Goal: Task Accomplishment & Management: Use online tool/utility

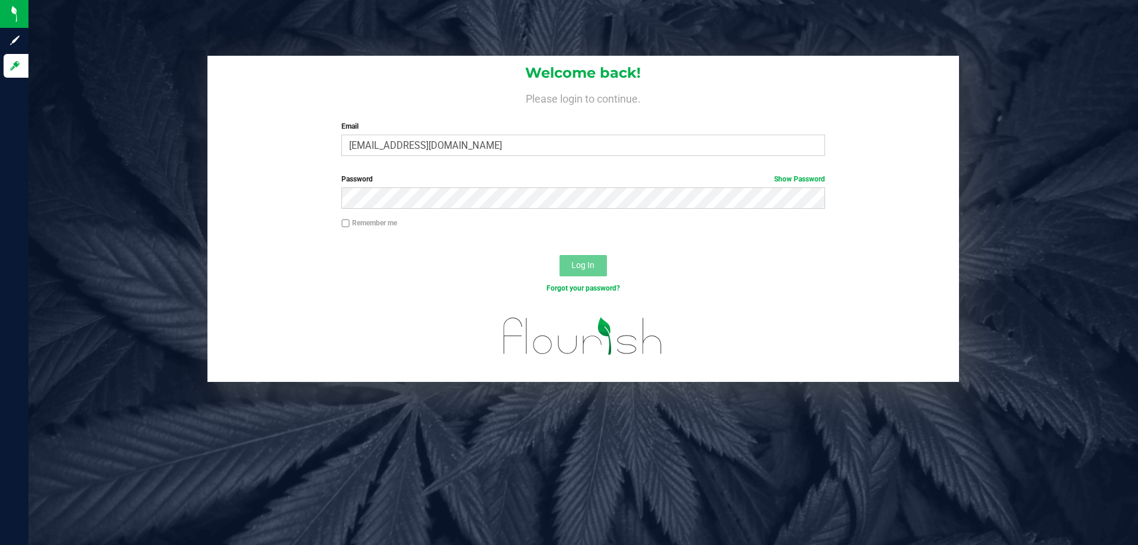
type input "[EMAIL_ADDRESS][DOMAIN_NAME]"
click at [560, 255] on button "Log In" at bounding box center [583, 265] width 47 height 21
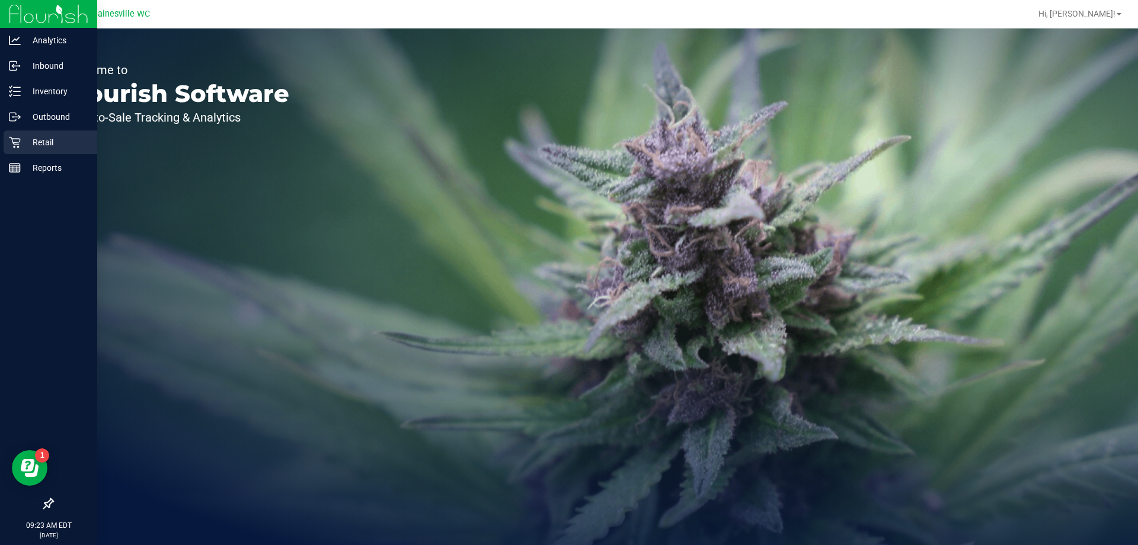
click at [30, 135] on div "Retail" at bounding box center [51, 142] width 94 height 24
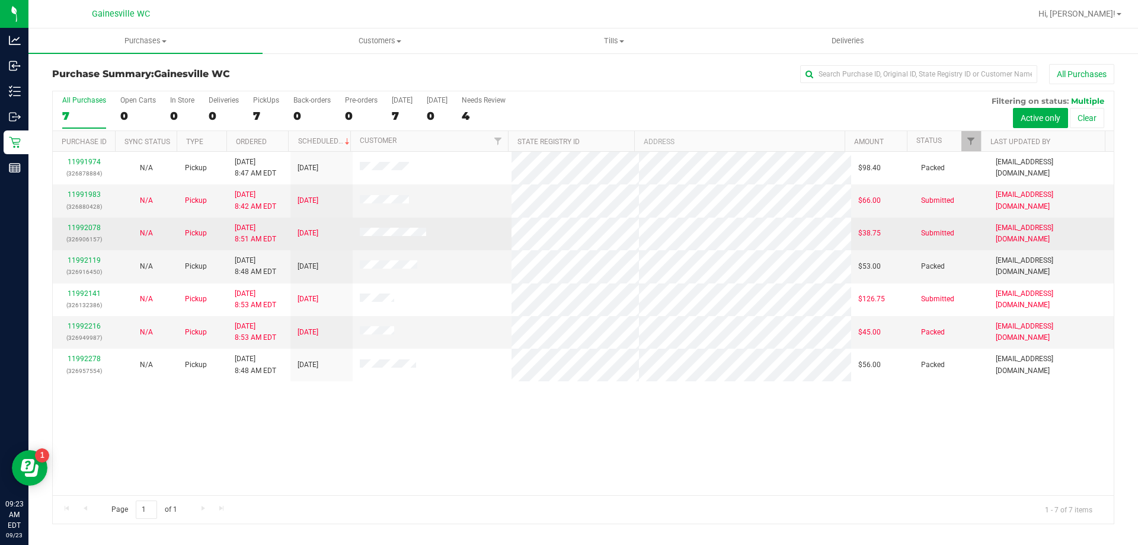
click at [88, 222] on div "11992078 (326906157)" at bounding box center [84, 233] width 48 height 23
click at [91, 228] on link "11992078" at bounding box center [84, 227] width 33 height 8
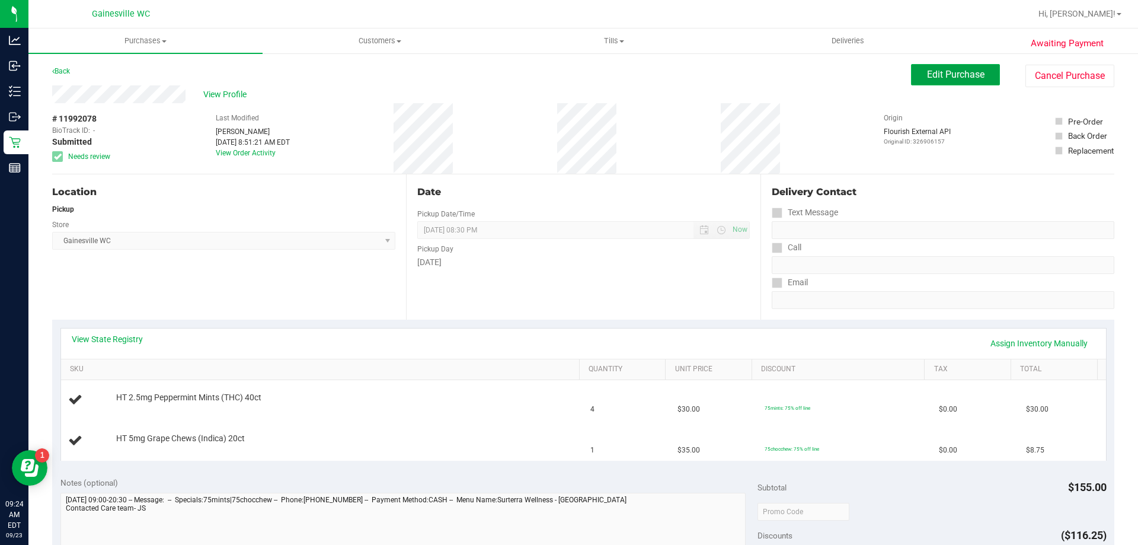
click at [972, 76] on span "Edit Purchase" at bounding box center [955, 74] width 57 height 11
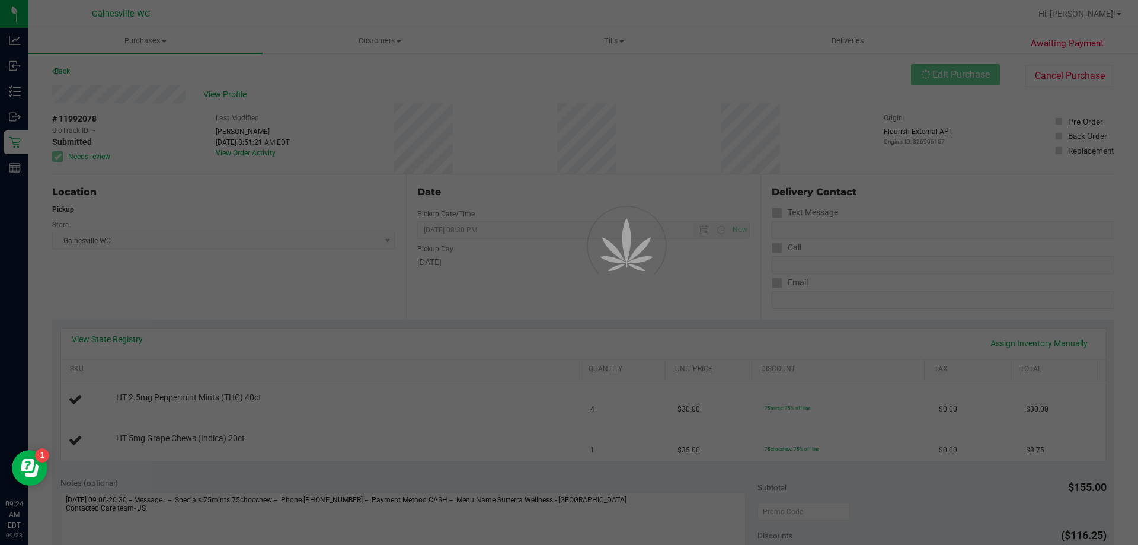
click at [95, 153] on div at bounding box center [569, 272] width 1138 height 545
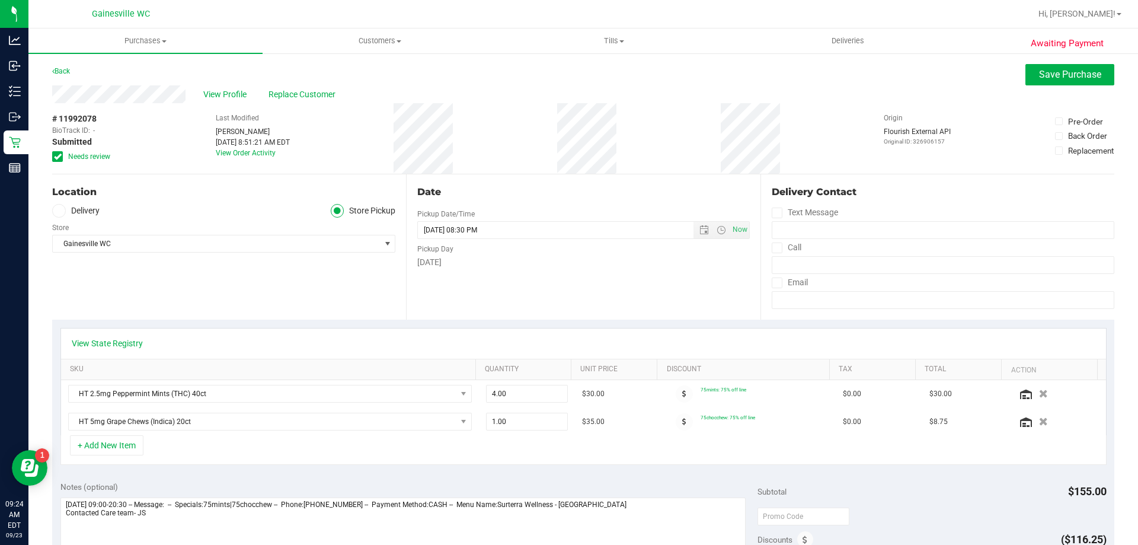
click at [95, 155] on span "Needs review" at bounding box center [89, 156] width 42 height 11
click at [0, 0] on input "Needs review" at bounding box center [0, 0] width 0 height 0
click at [1075, 80] on button "Save Purchase" at bounding box center [1069, 74] width 89 height 21
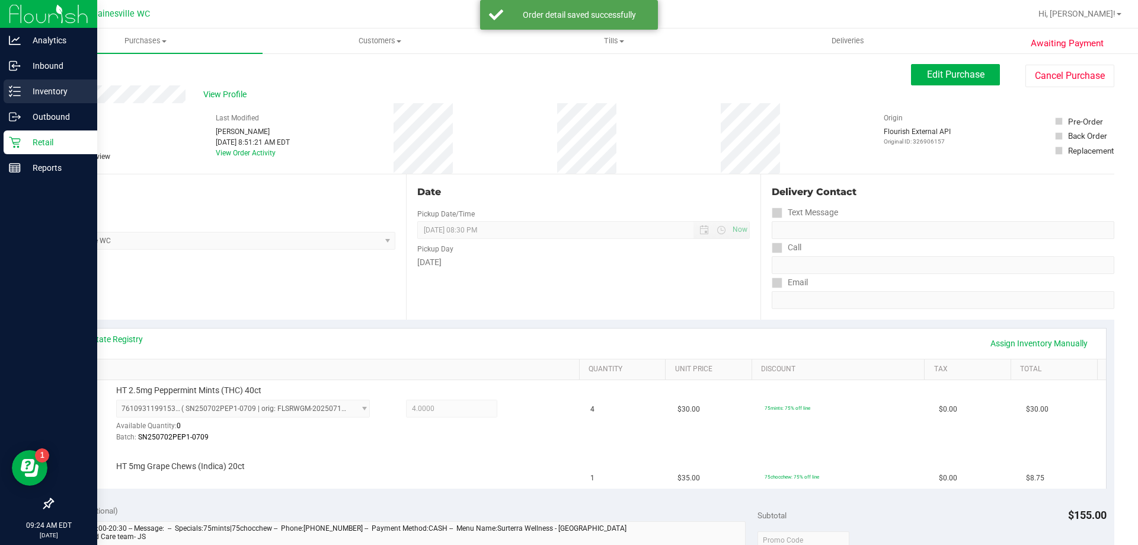
click at [19, 84] on div "Inventory" at bounding box center [51, 91] width 94 height 24
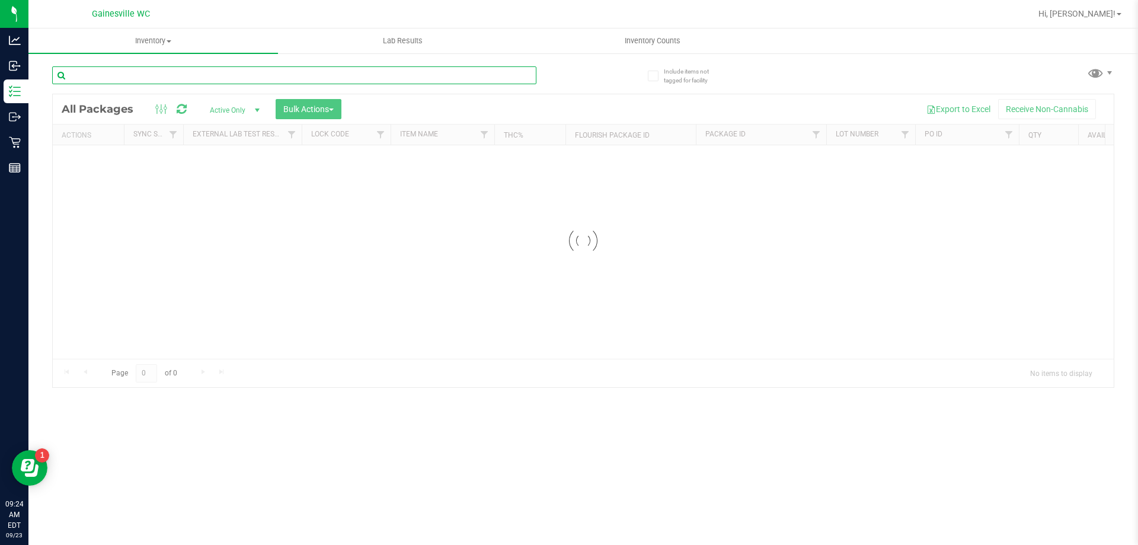
click at [250, 73] on input "text" at bounding box center [294, 75] width 484 height 18
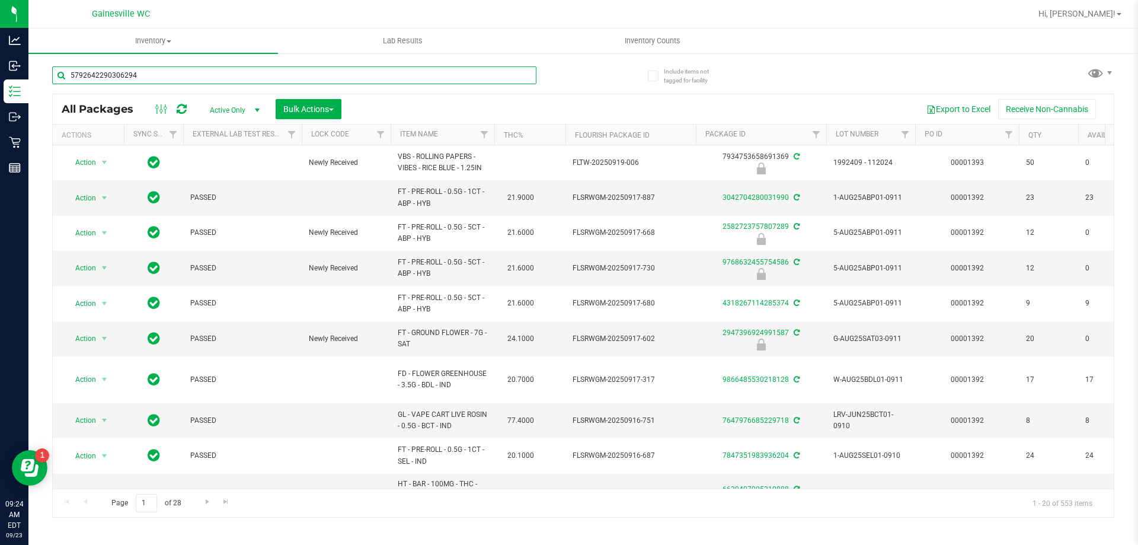
type input "5792642290306294"
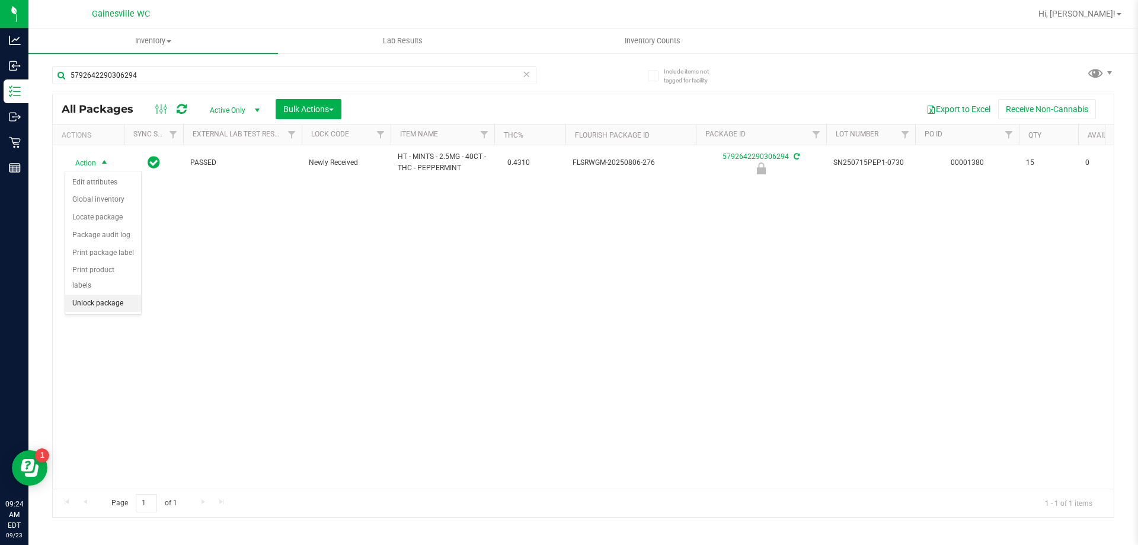
click at [108, 295] on li "Unlock package" at bounding box center [103, 304] width 76 height 18
click at [172, 65] on div "5792642290306294" at bounding box center [317, 75] width 531 height 38
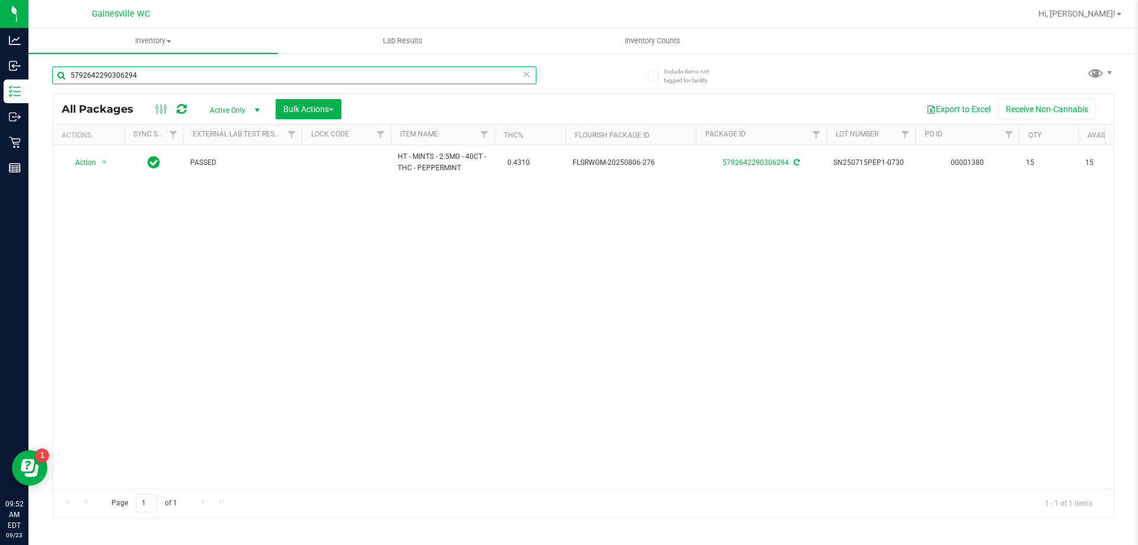
click at [171, 71] on input "5792642290306294" at bounding box center [294, 75] width 484 height 18
type input "9387590498566292"
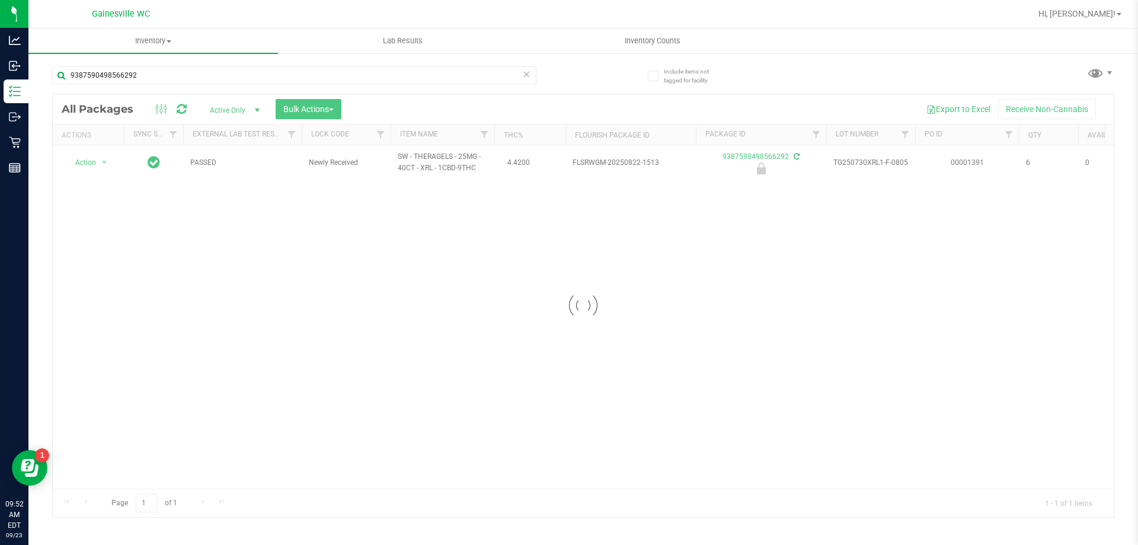
click at [92, 161] on div at bounding box center [583, 305] width 1061 height 423
click at [92, 161] on span "Action" at bounding box center [81, 162] width 32 height 17
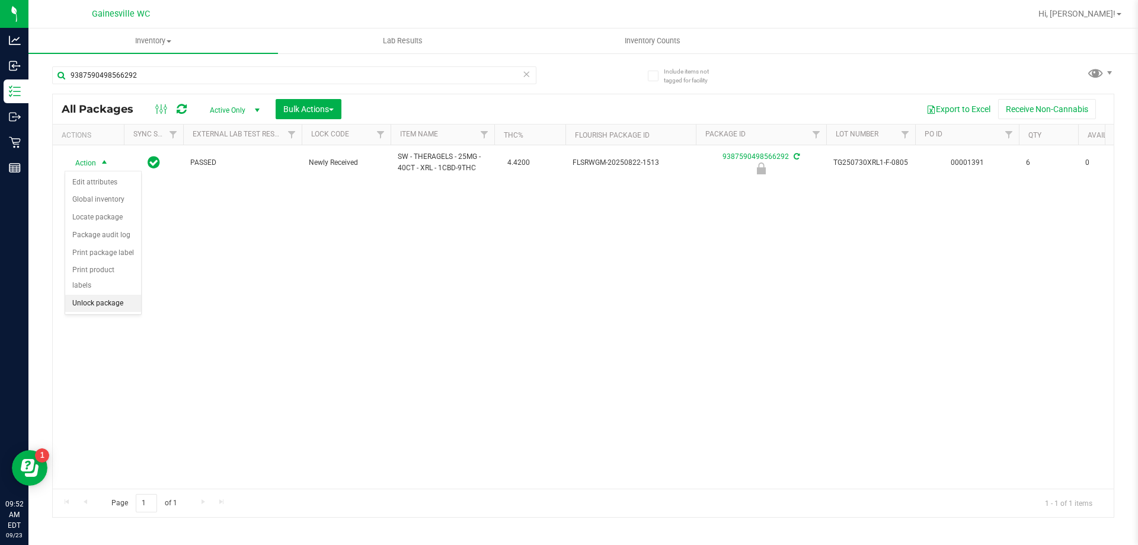
click at [107, 295] on li "Unlock package" at bounding box center [103, 304] width 76 height 18
